Goal: Task Accomplishment & Management: Use online tool/utility

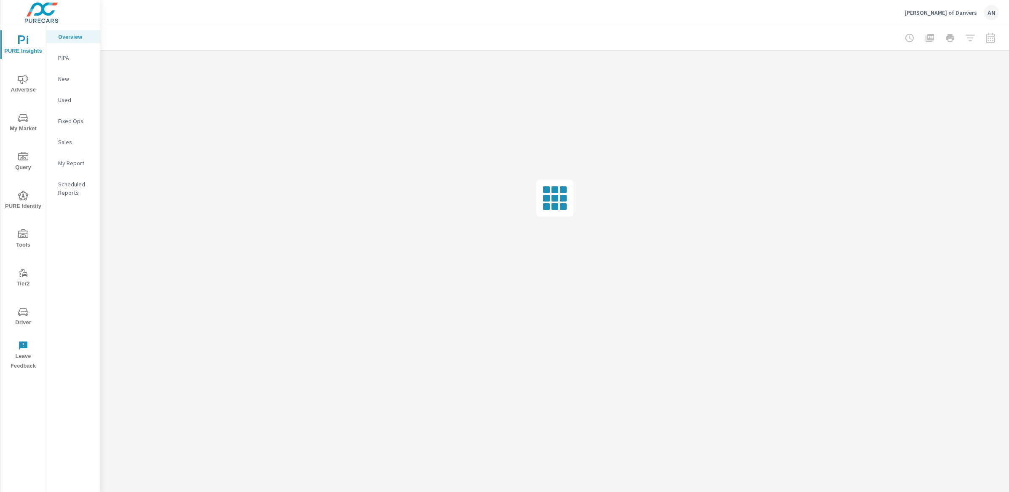
click at [64, 64] on nav "Overview PIPA New Used Fixed Ops Sales My Report Scheduled Reports" at bounding box center [73, 117] width 54 height 185
click at [66, 59] on p "PIPA" at bounding box center [75, 58] width 35 height 8
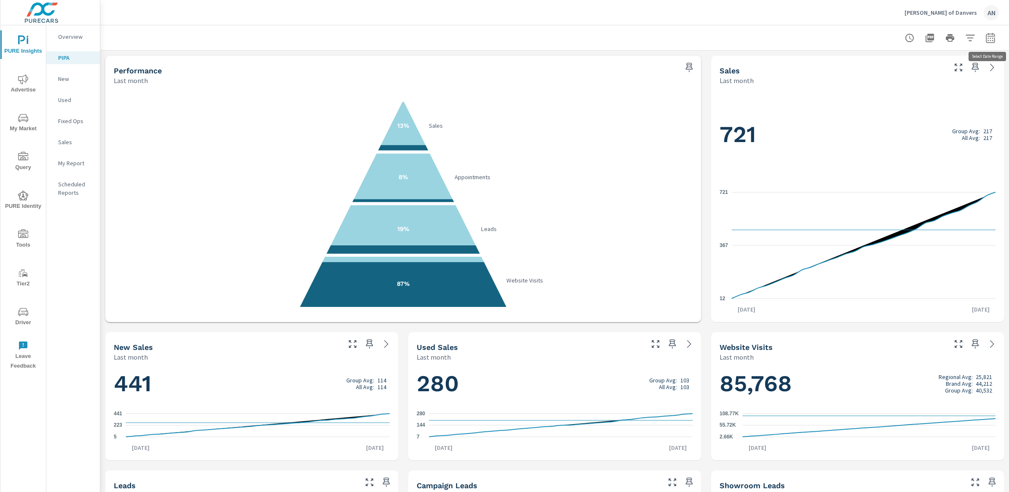
click at [984, 40] on button "button" at bounding box center [990, 37] width 17 height 17
click at [911, 78] on select "Custom [DATE] Last week Last 7 days Last 14 days Last 30 days Last 45 days Last…" at bounding box center [923, 72] width 84 height 17
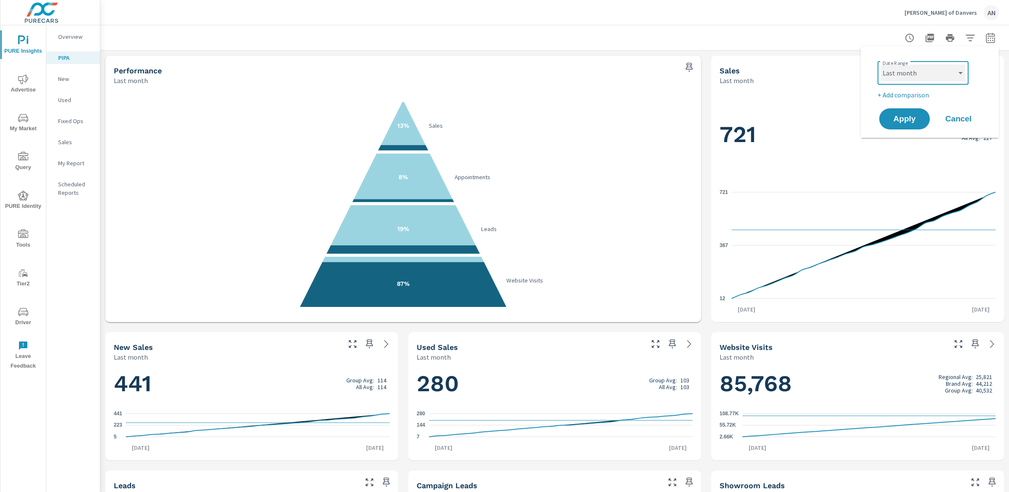
click at [881, 64] on select "Custom [DATE] Last week Last 7 days Last 14 days Last 30 days Last 45 days Last…" at bounding box center [923, 72] width 84 height 17
select select "Month to date"
drag, startPoint x: 908, startPoint y: 119, endPoint x: 914, endPoint y: 146, distance: 28.0
click at [907, 119] on span "Apply" at bounding box center [905, 119] width 34 height 8
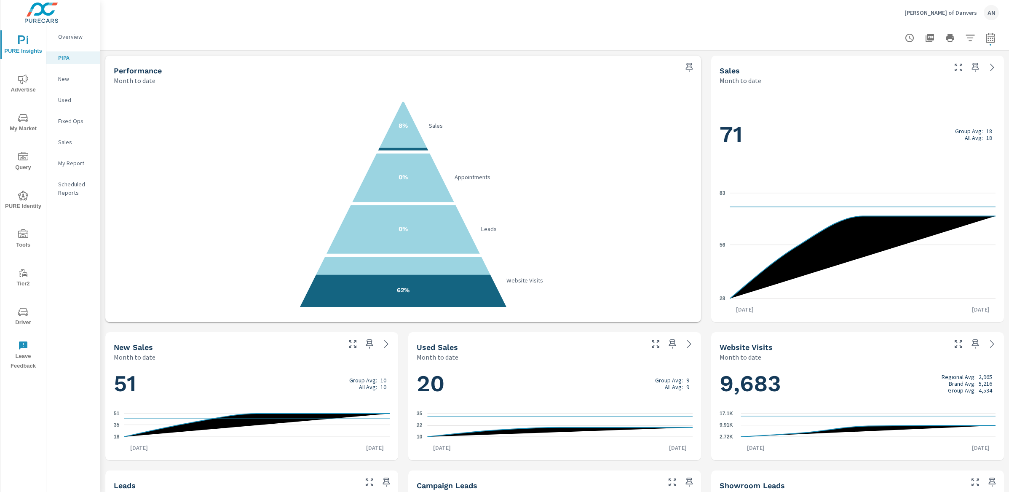
click at [939, 17] on div "[PERSON_NAME] of Danvers AN" at bounding box center [952, 12] width 94 height 15
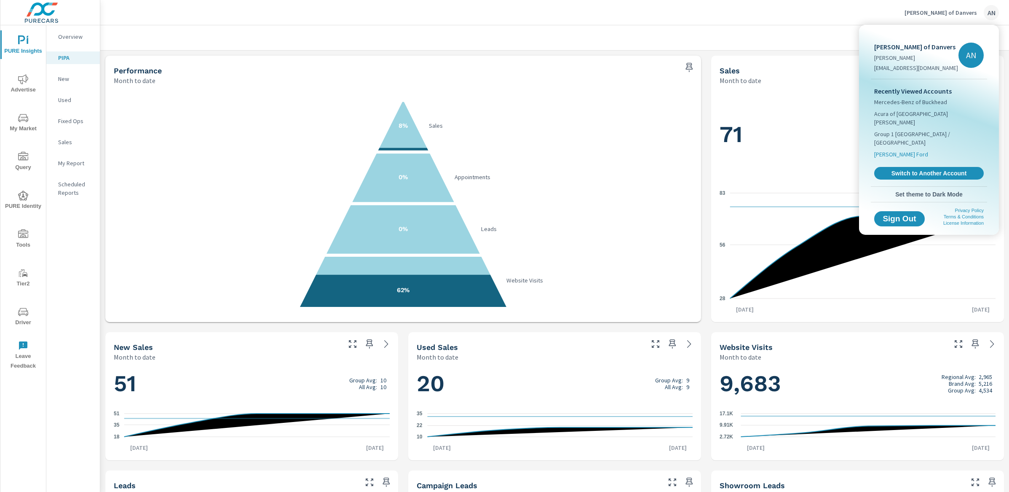
click at [908, 150] on span "[PERSON_NAME] Ford" at bounding box center [901, 154] width 54 height 8
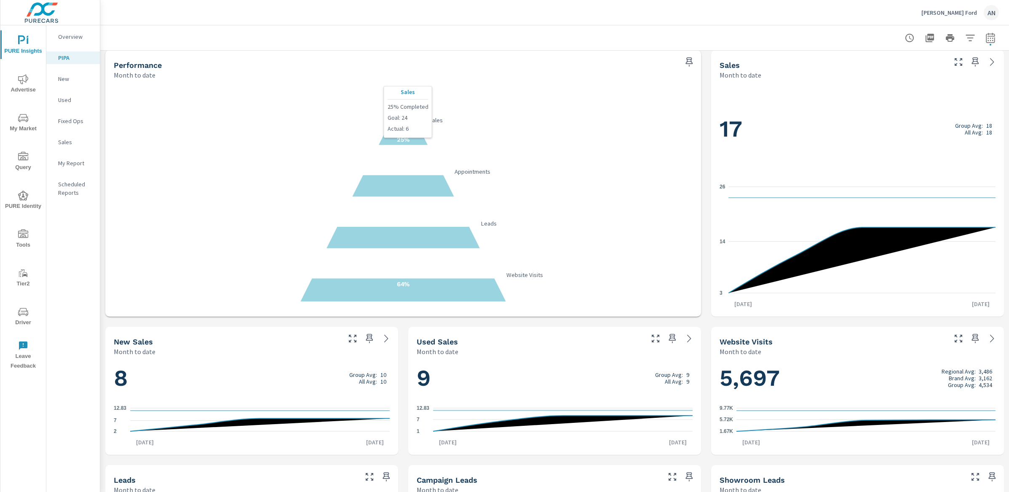
scroll to position [8, 0]
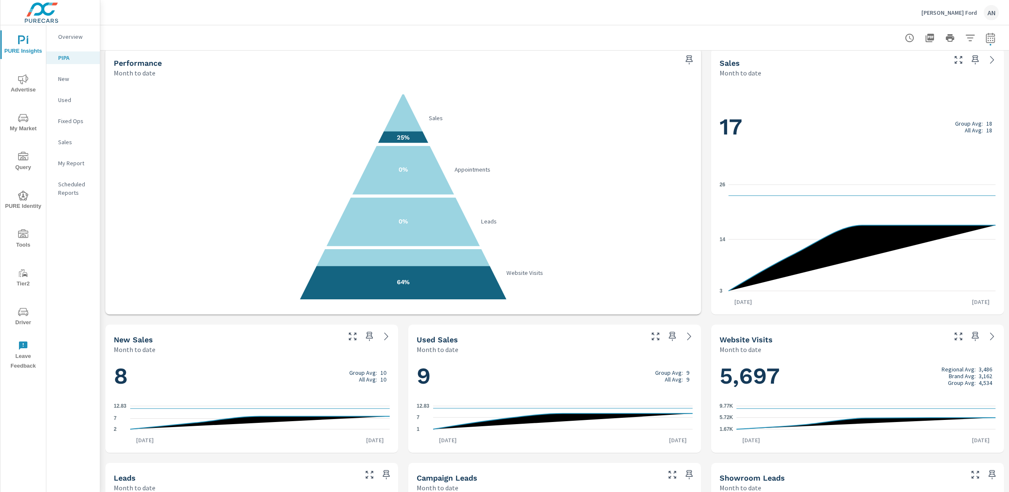
click at [989, 40] on icon "button" at bounding box center [991, 38] width 10 height 10
click at [934, 70] on select "Custom [DATE] Last week Last 7 days Last 14 days Last 30 days Last 45 days Last…" at bounding box center [923, 72] width 84 height 17
click at [881, 64] on select "Custom [DATE] Last week Last 7 days Last 14 days Last 30 days Last 45 days Last…" at bounding box center [923, 72] width 84 height 17
select select "Last month"
click at [924, 107] on div "Apply Cancel" at bounding box center [932, 119] width 108 height 24
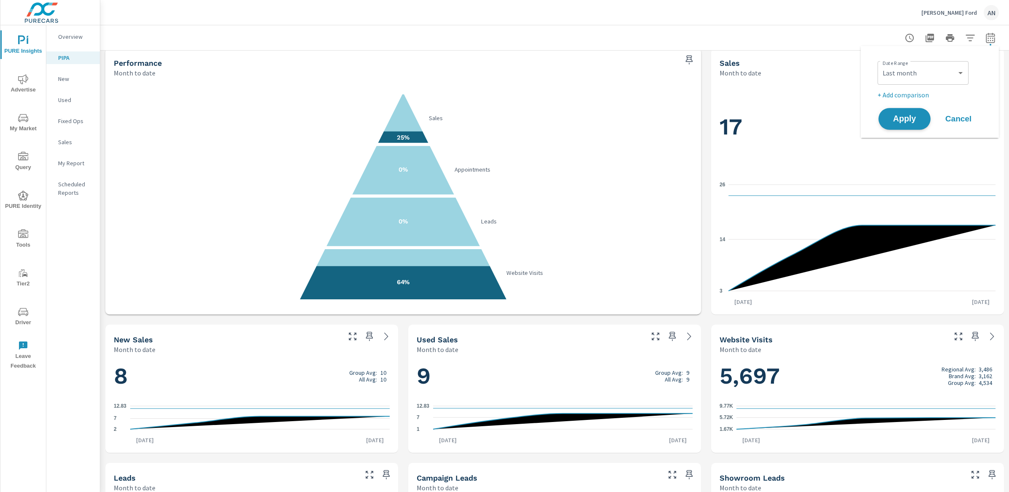
click at [924, 111] on button "Apply" at bounding box center [905, 119] width 52 height 22
